Goal: Task Accomplishment & Management: Use online tool/utility

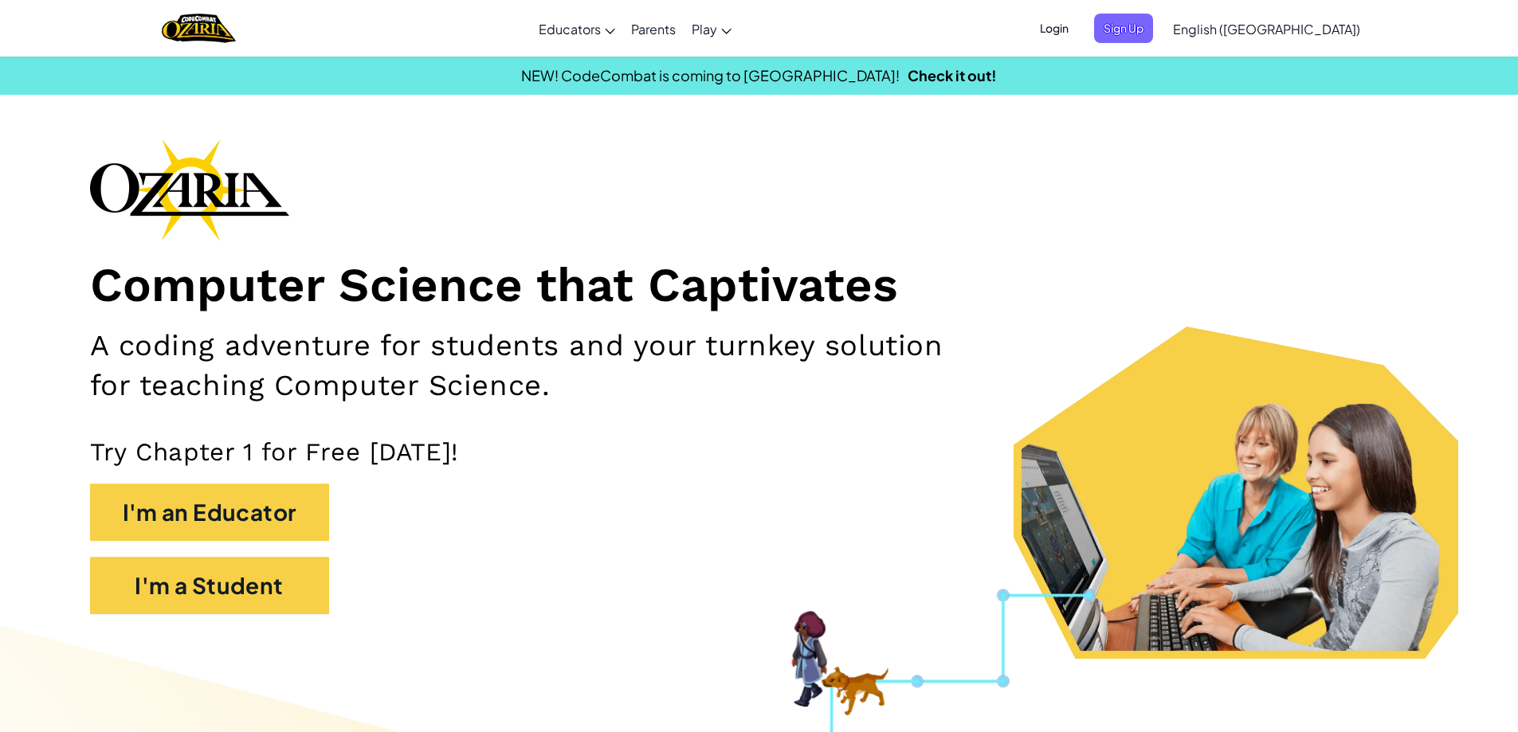
click at [1078, 30] on span "Login" at bounding box center [1054, 28] width 48 height 29
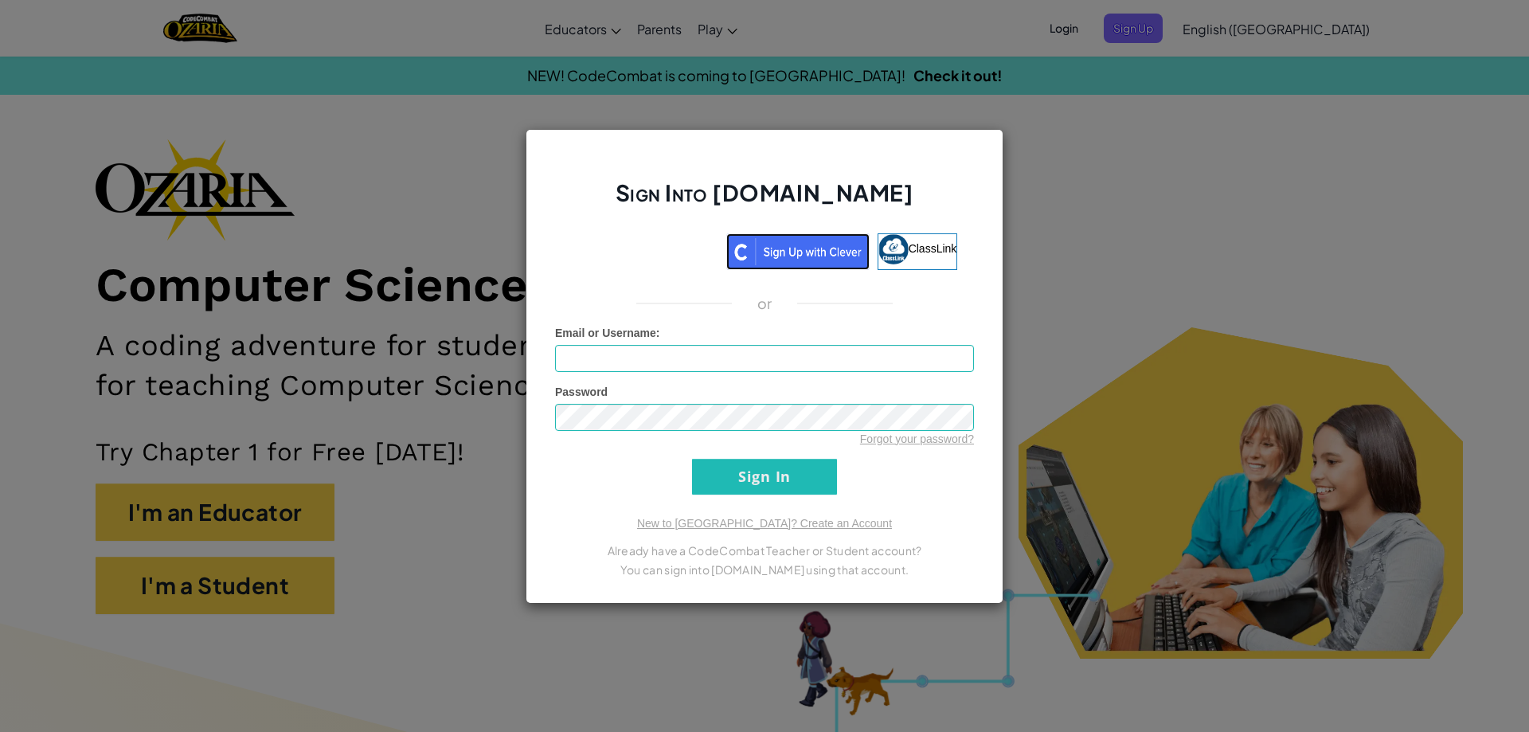
click at [770, 257] on img at bounding box center [797, 251] width 143 height 37
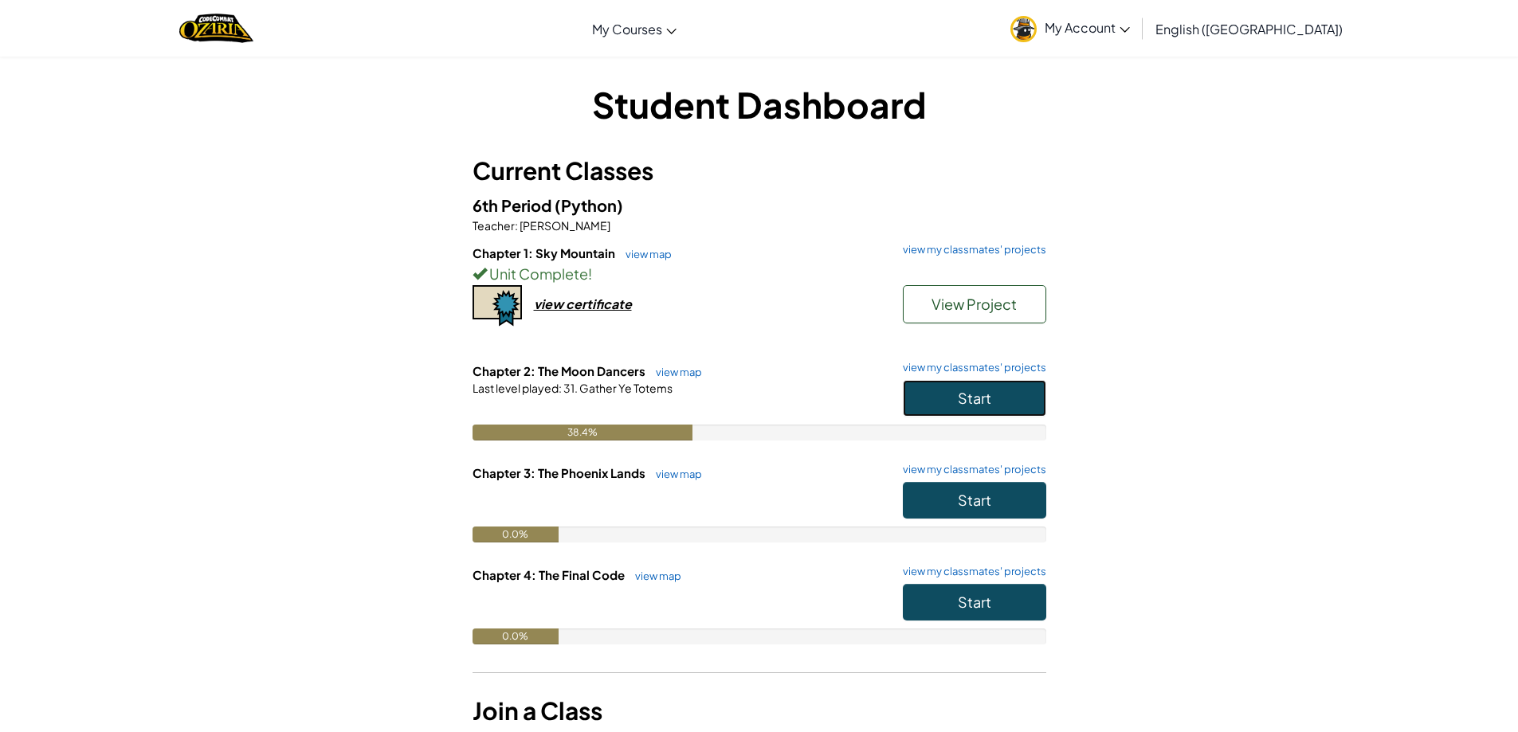
click at [961, 403] on span "Start" at bounding box center [974, 398] width 33 height 18
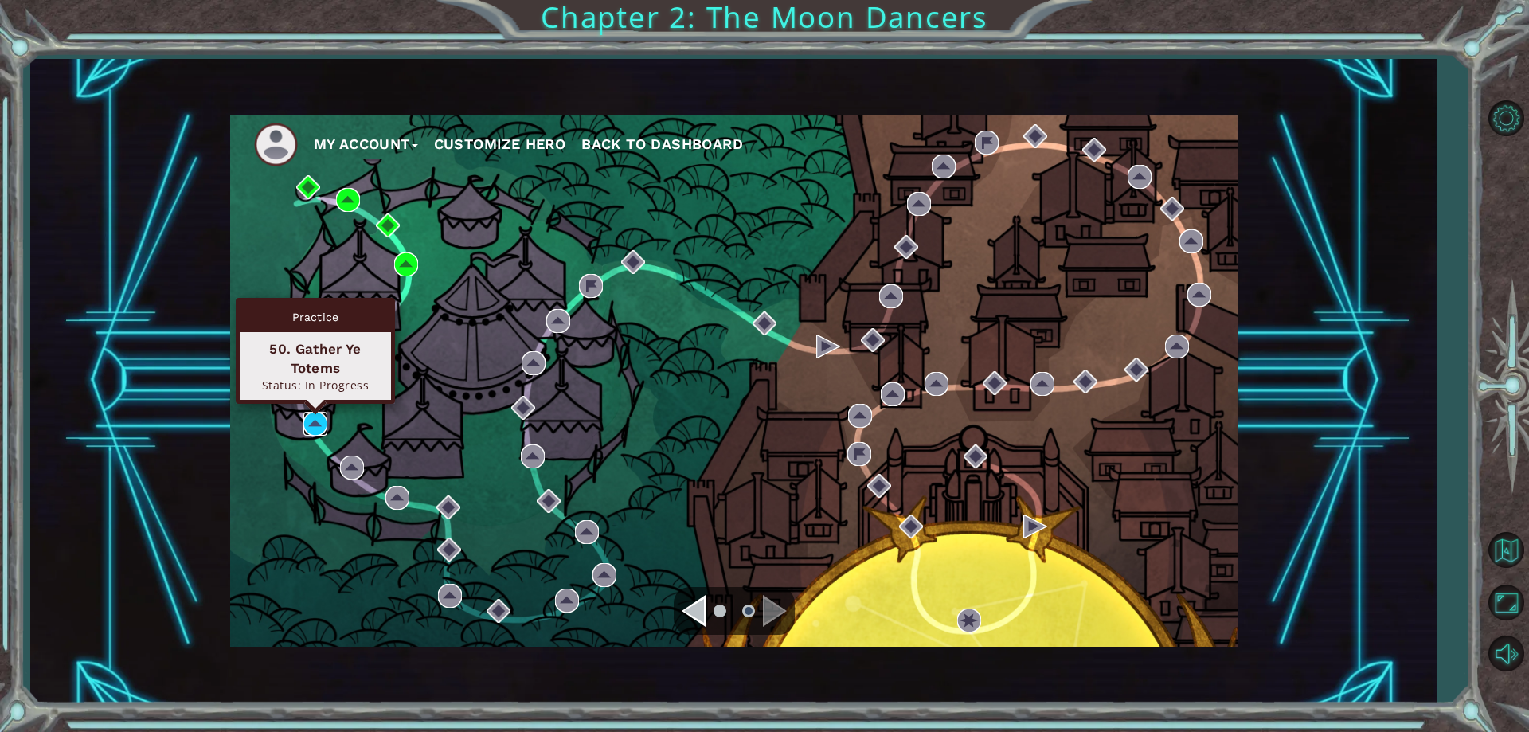
click at [314, 420] on img at bounding box center [316, 424] width 24 height 24
